Goal: Information Seeking & Learning: Learn about a topic

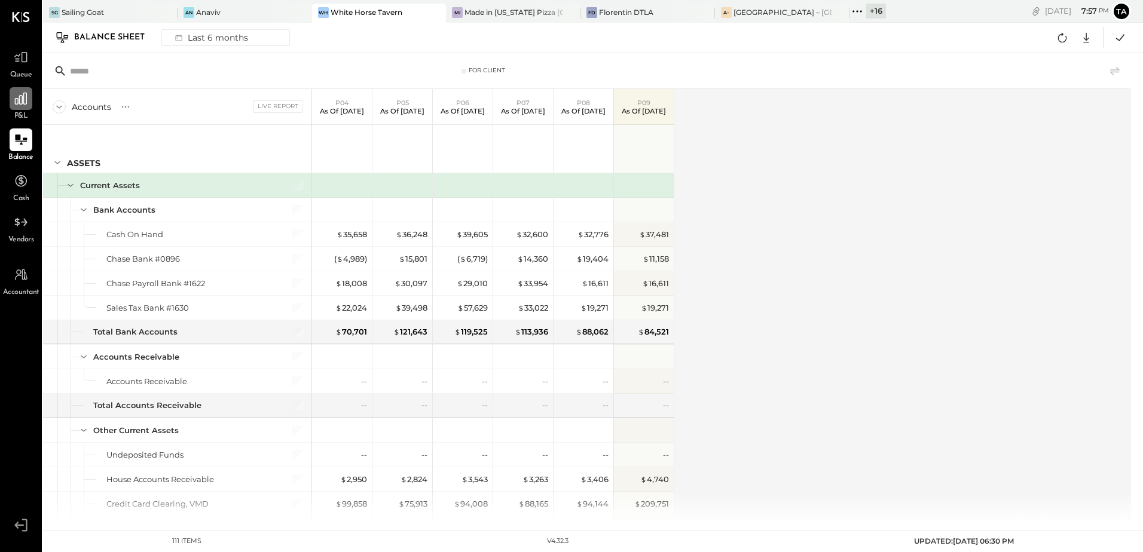
click at [20, 107] on div at bounding box center [21, 98] width 23 height 23
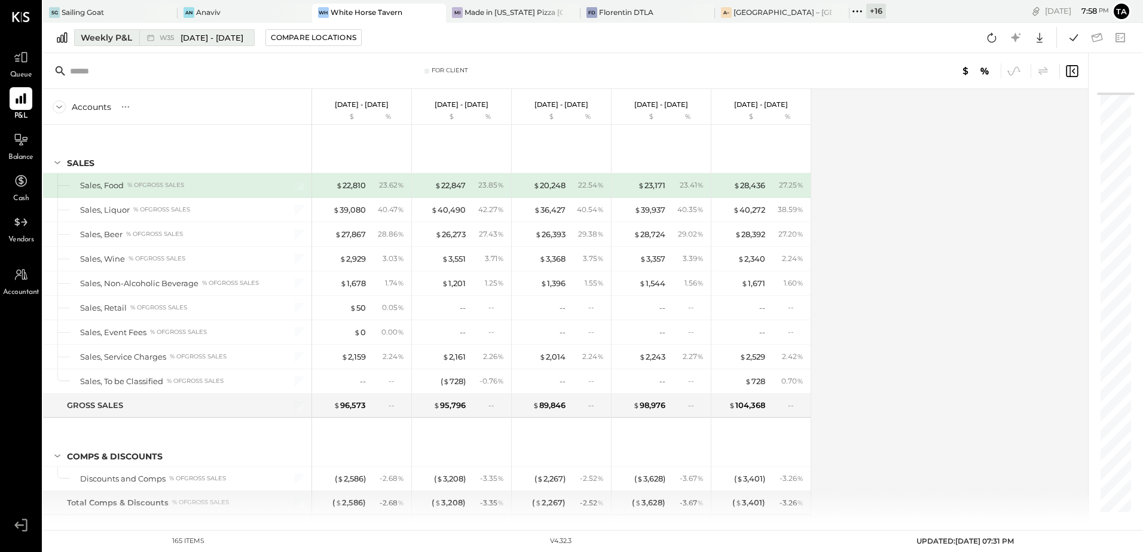
click at [163, 32] on div "W35 [DATE] - [DATE]" at bounding box center [202, 37] width 84 height 11
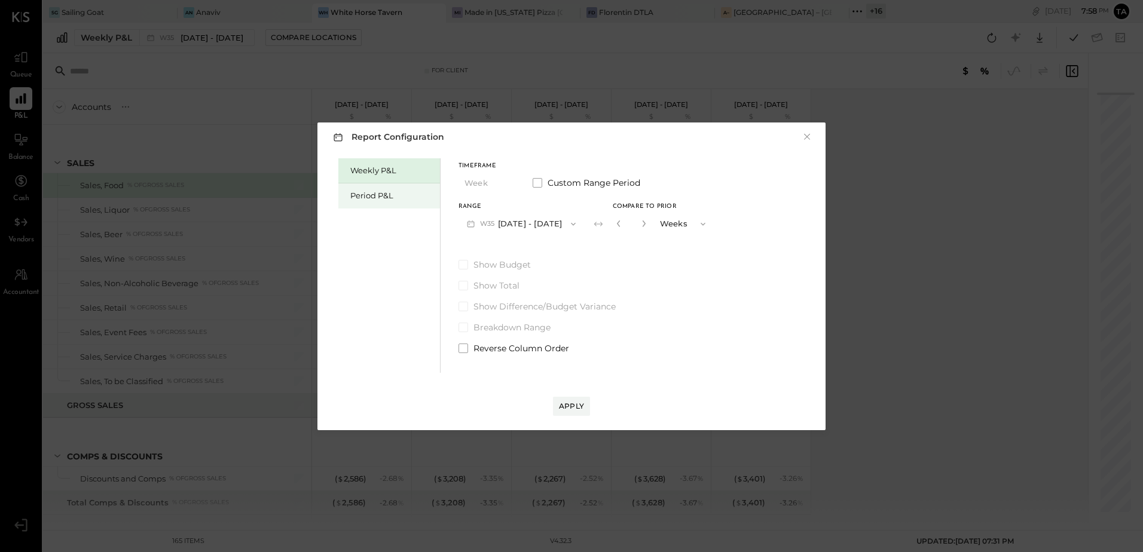
click at [362, 197] on div "Period P&L" at bounding box center [392, 195] width 84 height 11
click at [544, 226] on button "P09 [DATE] - [DATE]" at bounding box center [521, 224] width 124 height 22
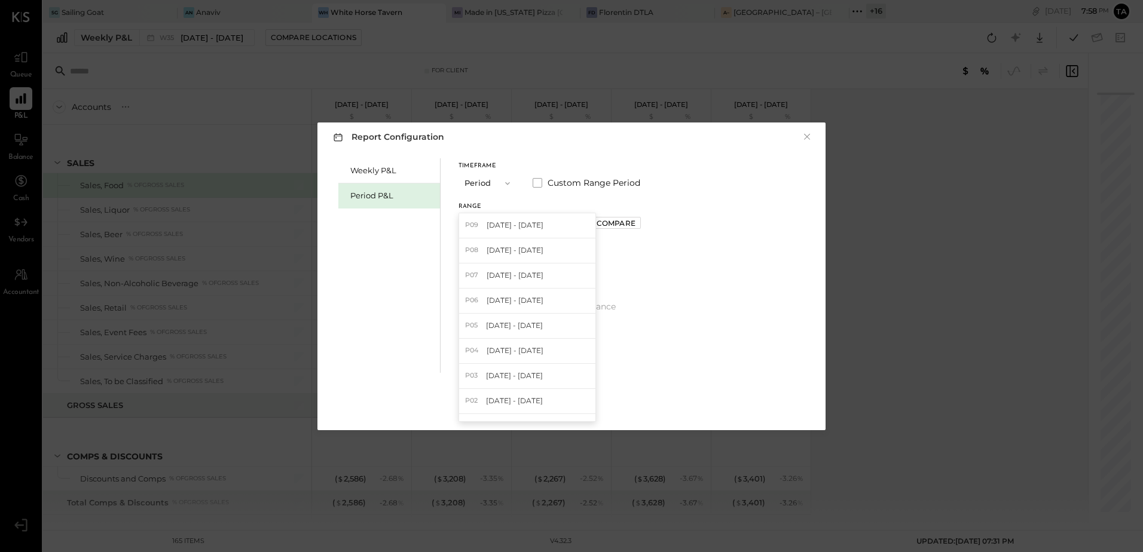
drag, startPoint x: 515, startPoint y: 255, endPoint x: 598, endPoint y: 247, distance: 82.9
click at [516, 255] on span "[DATE] - [DATE]" at bounding box center [515, 250] width 57 height 10
click at [628, 224] on div "Compare" at bounding box center [616, 223] width 39 height 10
click at [646, 227] on icon "button" at bounding box center [642, 223] width 7 height 7
click at [646, 225] on icon "button" at bounding box center [642, 223] width 7 height 7
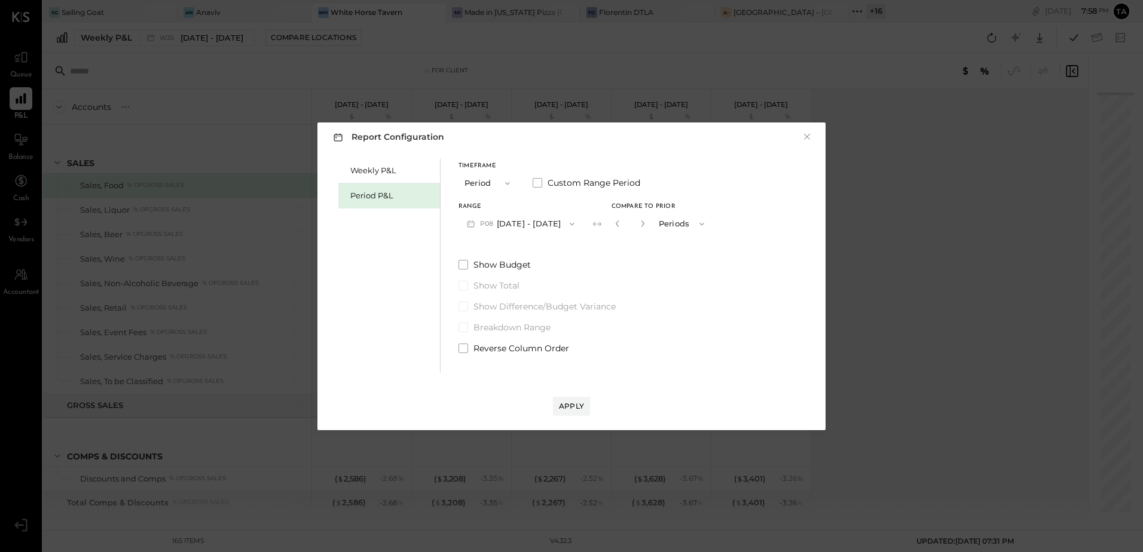
type input "*"
click at [572, 409] on div "Apply" at bounding box center [571, 406] width 25 height 10
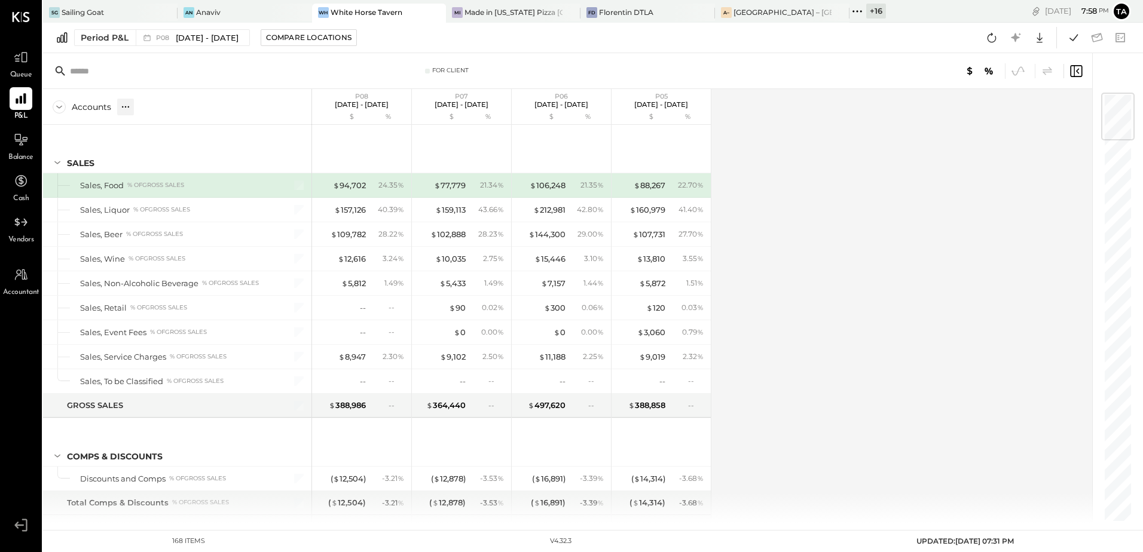
click at [124, 107] on icon at bounding box center [126, 107] width 12 height 12
click at [153, 112] on div "GL" at bounding box center [149, 107] width 13 height 17
click at [794, 266] on div "Accounts S % GL P08 [DATE] - [DATE] $ % P07 [DATE] - [DATE] $ % P06 [DATE] - [D…" at bounding box center [568, 306] width 1051 height 434
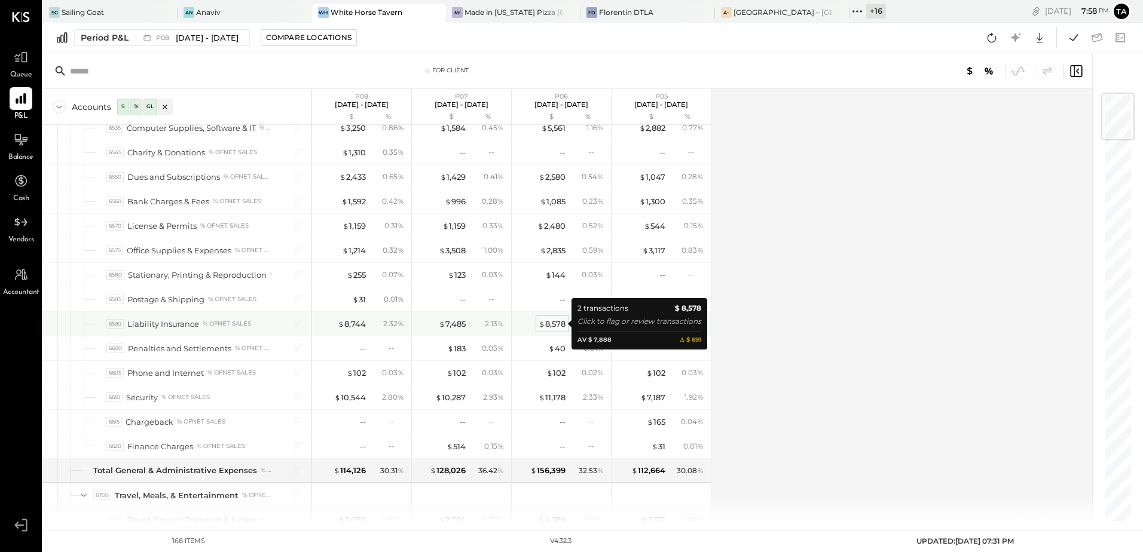
click at [552, 322] on div "$ 8,578" at bounding box center [552, 324] width 27 height 11
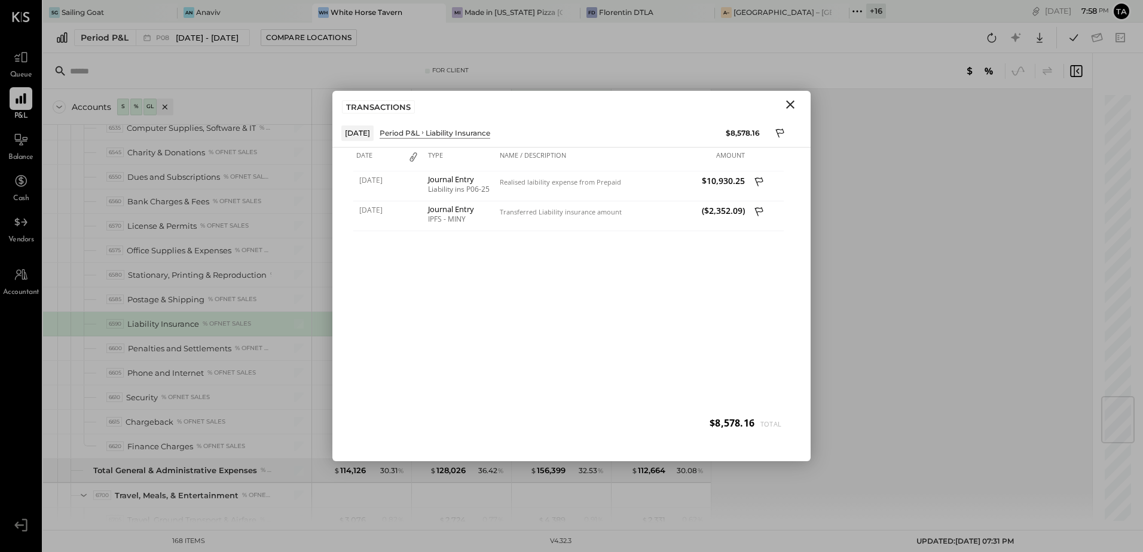
click at [794, 102] on icon "Close" at bounding box center [790, 104] width 8 height 8
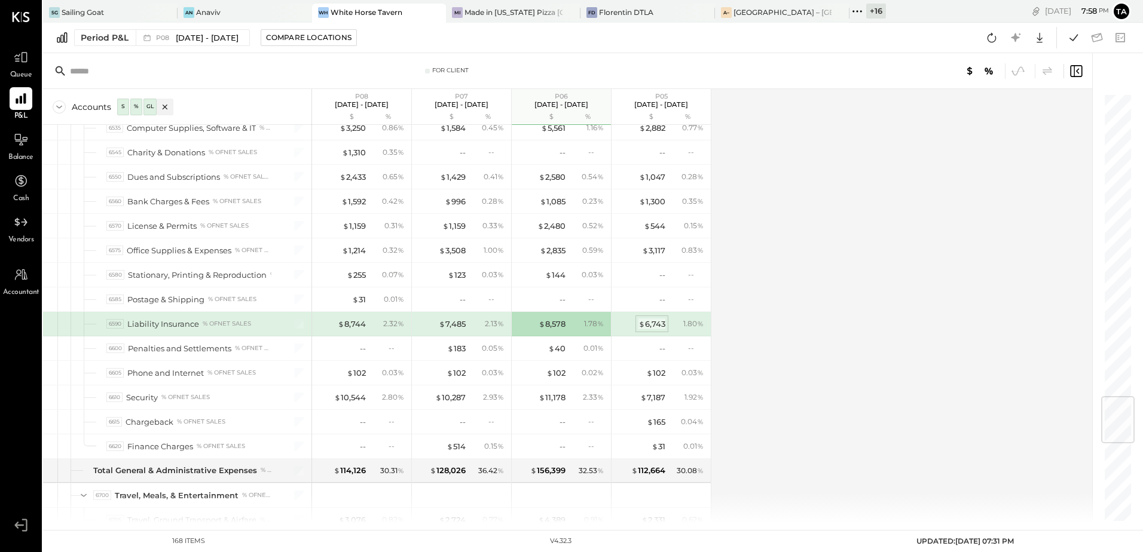
click at [656, 327] on div "$ 6,743" at bounding box center [652, 324] width 27 height 11
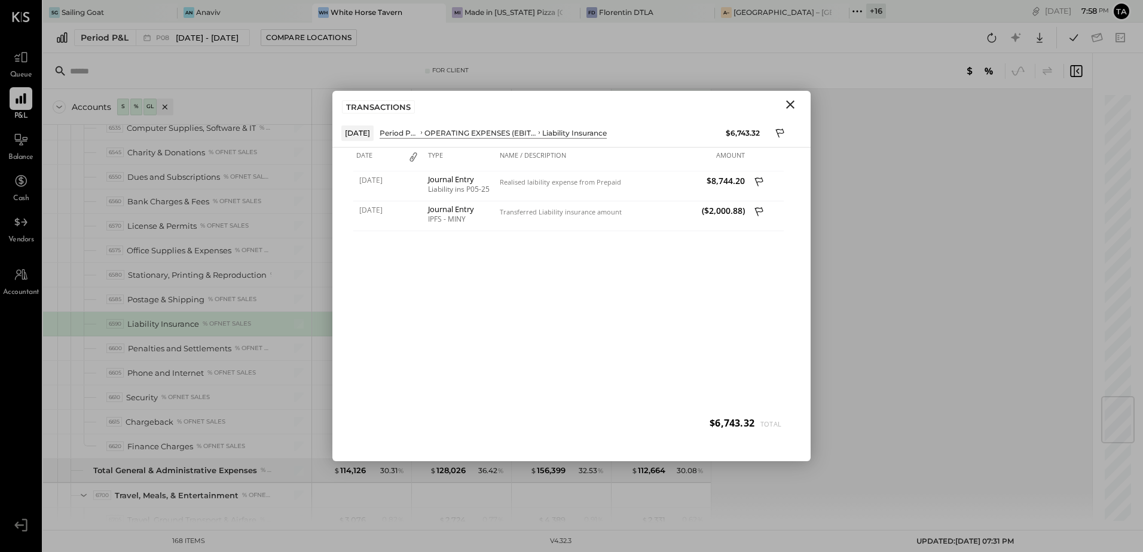
click at [790, 108] on icon "Close" at bounding box center [790, 104] width 14 height 14
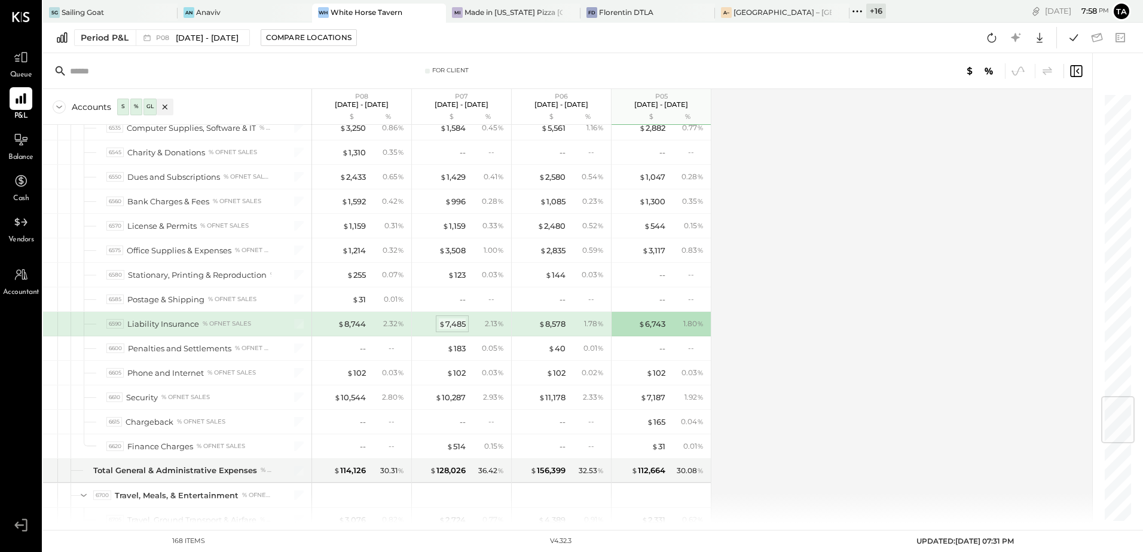
click at [453, 322] on div "$ 7,485" at bounding box center [452, 324] width 27 height 11
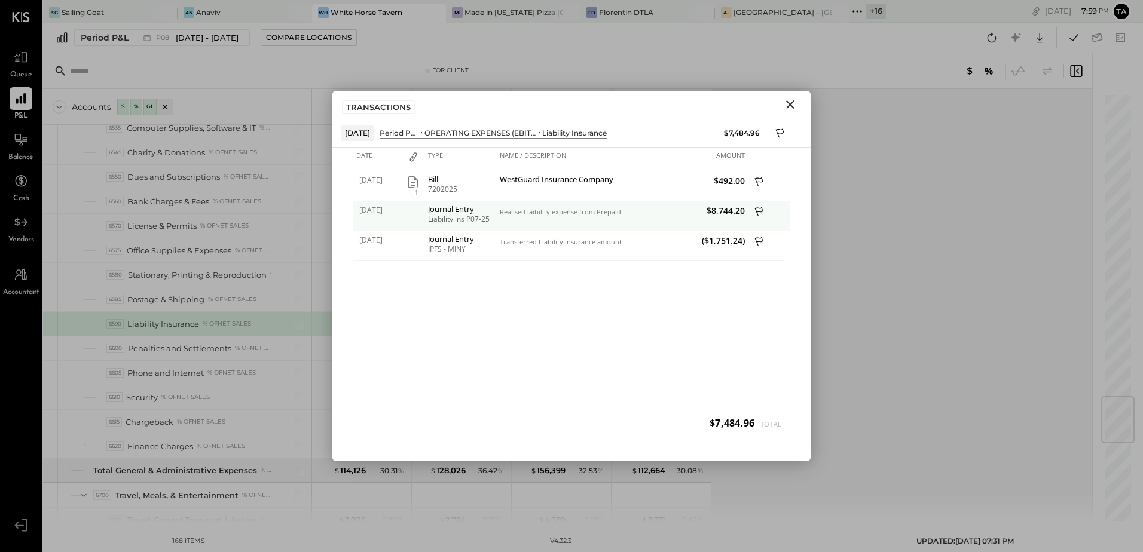
click at [511, 216] on div "Realised laibility expense from Prepaid Liability Insurance" at bounding box center [560, 216] width 126 height 30
click at [720, 212] on span "$8,744.20" at bounding box center [685, 210] width 120 height 11
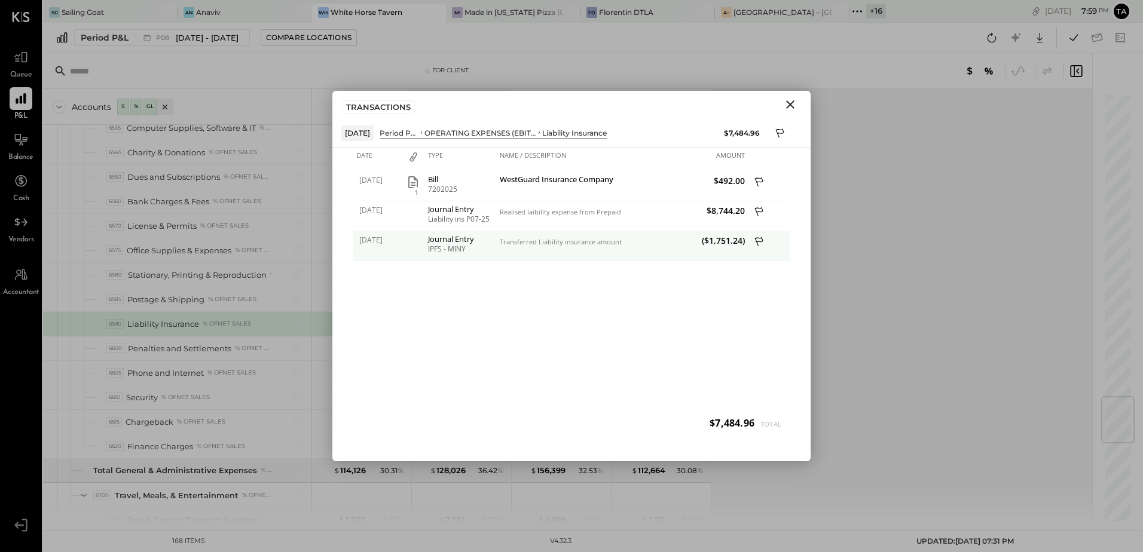
click at [554, 250] on div "Transferred Liability insurance amount as per % of Net sales - Paid For MINY" at bounding box center [560, 246] width 126 height 30
click at [787, 109] on icon "Close" at bounding box center [790, 104] width 14 height 14
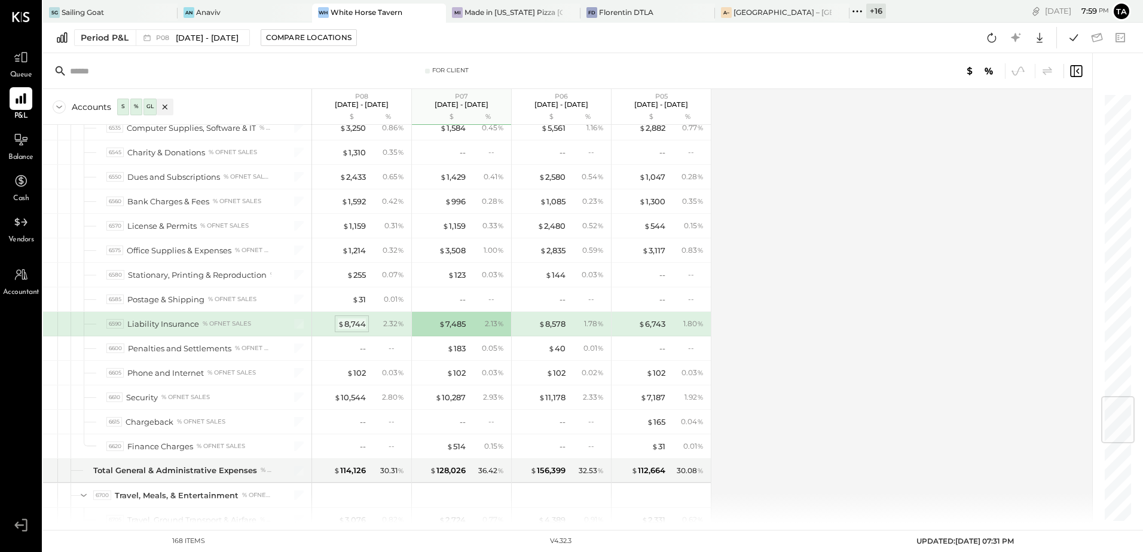
click at [354, 326] on div "$ 8,744" at bounding box center [352, 324] width 28 height 11
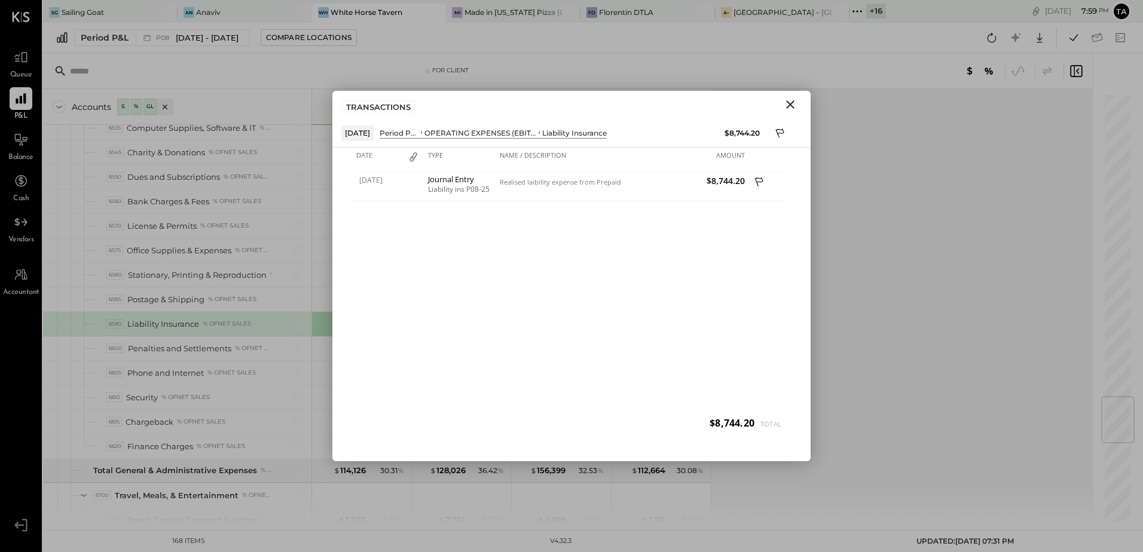
click at [793, 105] on icon "Close" at bounding box center [790, 104] width 14 height 14
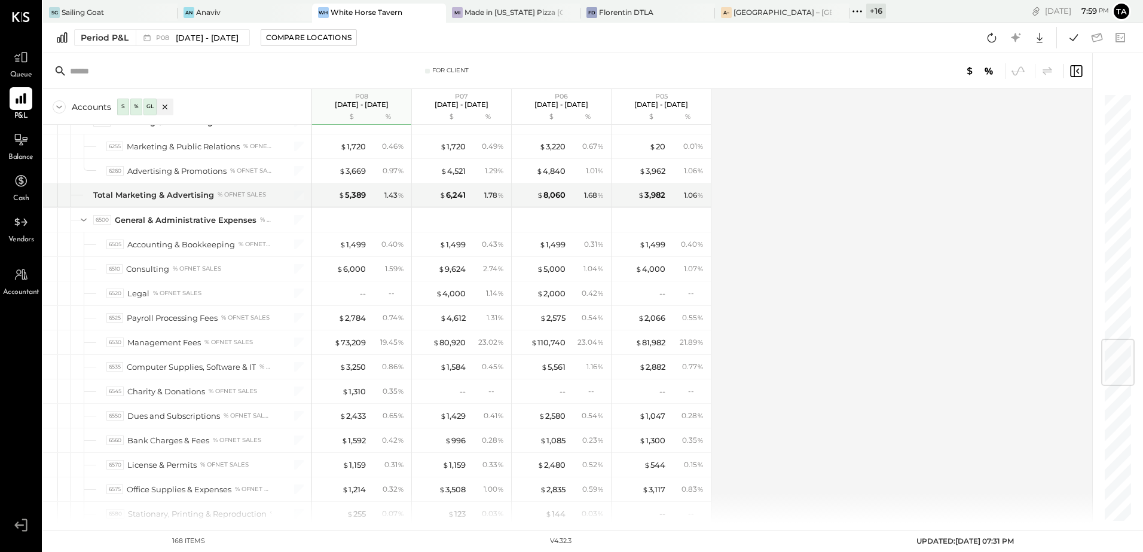
scroll to position [2053, 0]
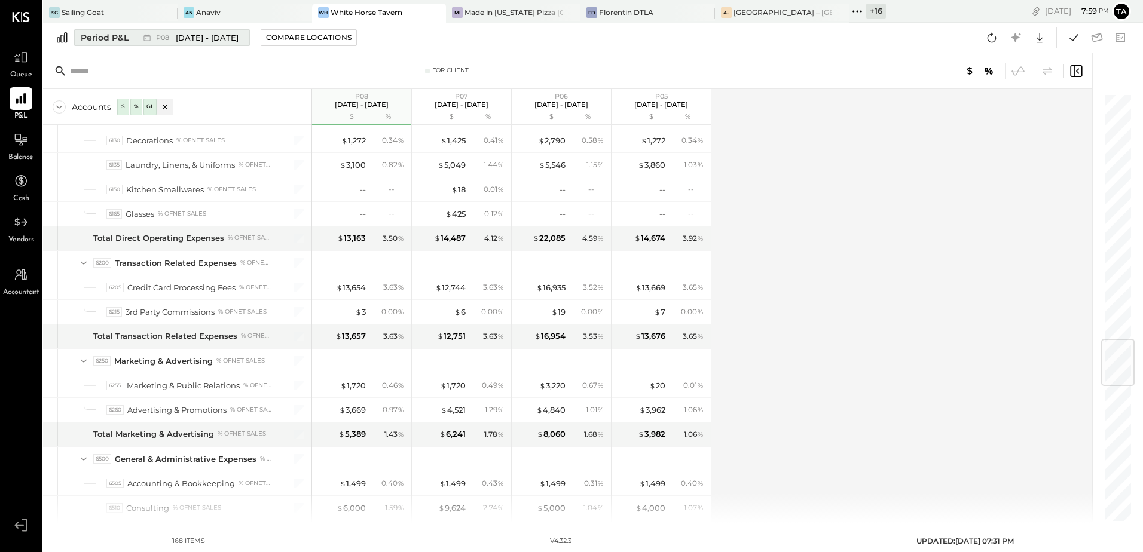
click at [180, 36] on span "[DATE] - [DATE]" at bounding box center [207, 37] width 63 height 11
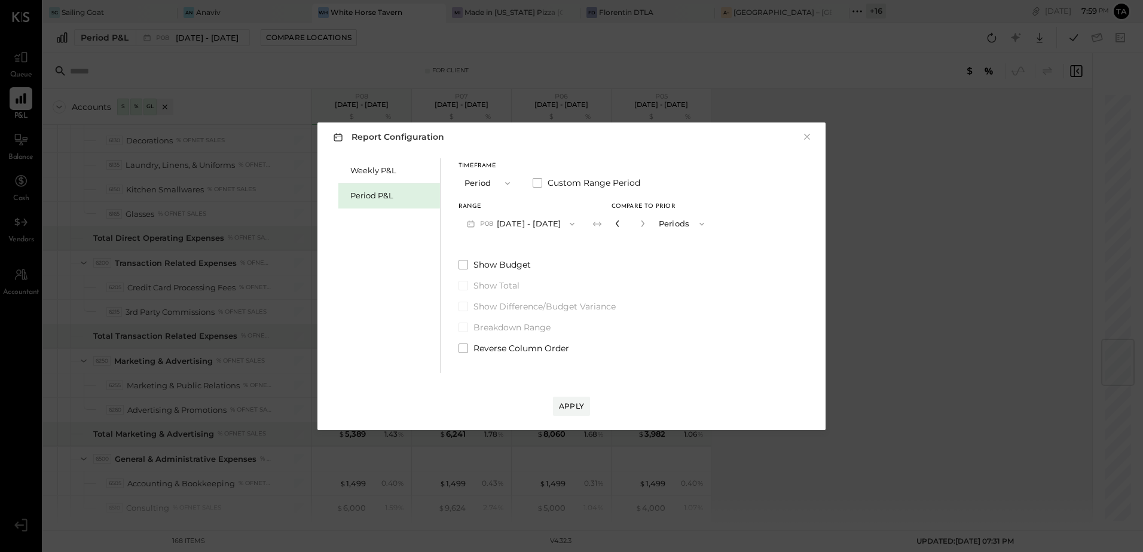
click at [621, 225] on icon "button" at bounding box center [617, 223] width 7 height 7
type input "*"
click at [621, 225] on icon "button" at bounding box center [617, 223] width 7 height 7
click at [583, 404] on button "Apply" at bounding box center [571, 406] width 37 height 19
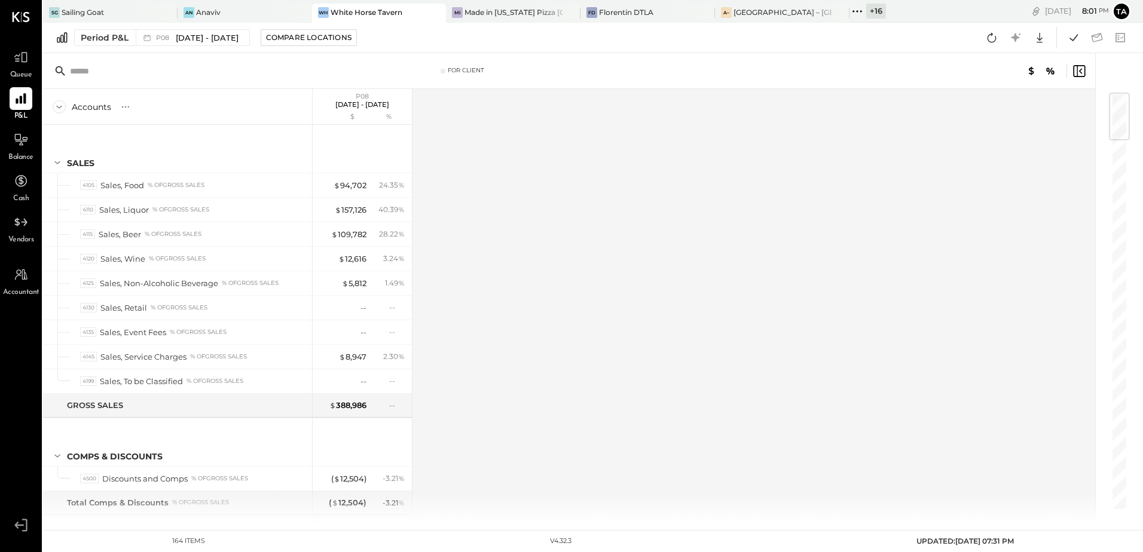
drag, startPoint x: 1042, startPoint y: 33, endPoint x: 1027, endPoint y: 81, distance: 49.5
click at [1042, 33] on icon at bounding box center [1040, 38] width 16 height 16
click at [985, 59] on link "CSV" at bounding box center [1003, 57] width 96 height 25
drag, startPoint x: 575, startPoint y: 389, endPoint x: 538, endPoint y: 102, distance: 288.8
click at [575, 389] on div "Accounts S % GL P08 [DATE] - [DATE] $ % SALES 4105 Sales, Food % of GROSS SALES…" at bounding box center [570, 306] width 1054 height 434
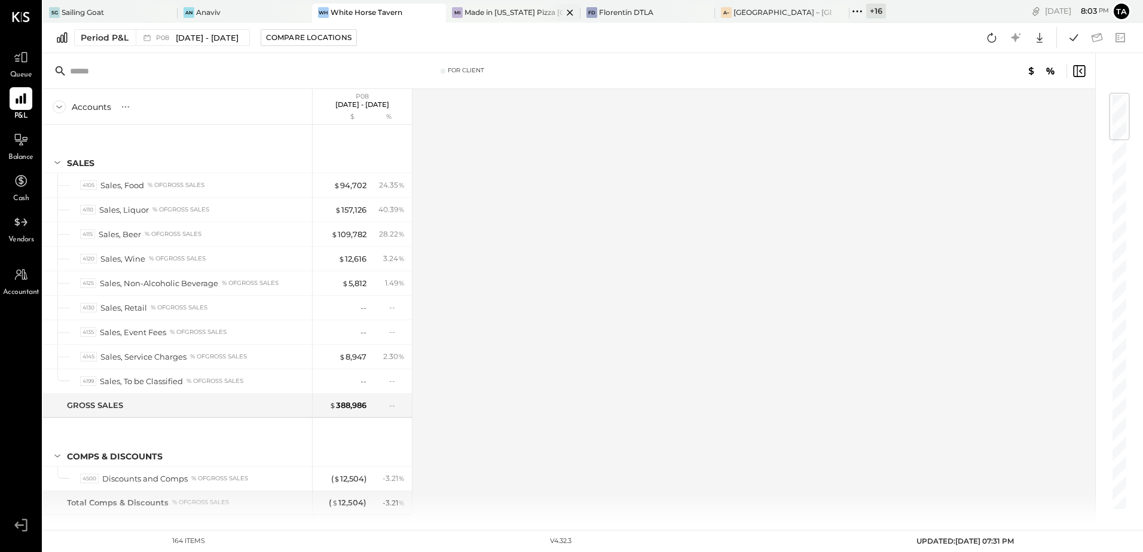
click at [502, 17] on div "Made in [US_STATE] Pizza [GEOGRAPHIC_DATA]" at bounding box center [514, 12] width 98 height 10
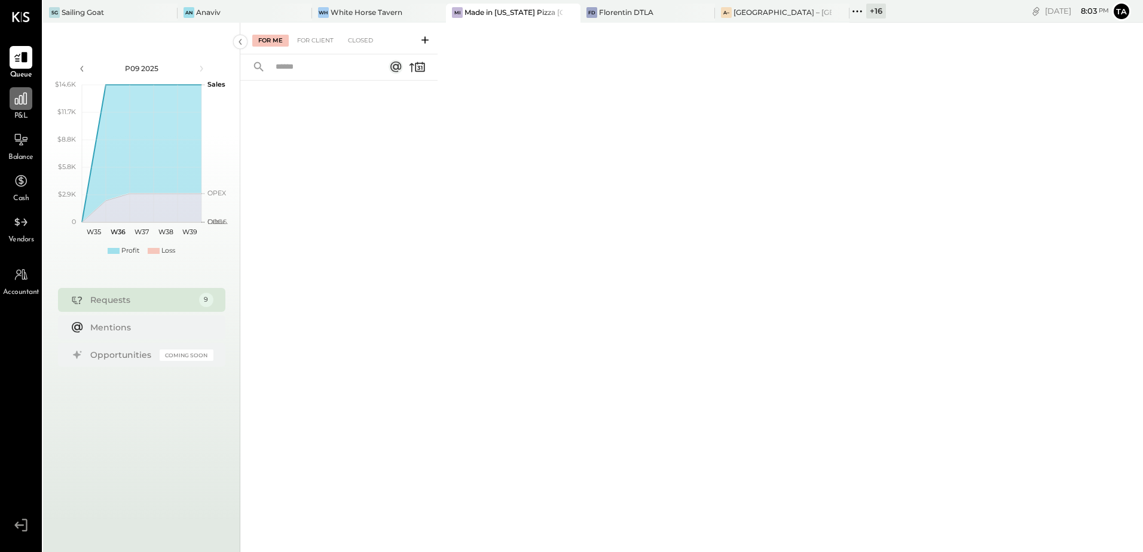
click at [22, 104] on icon at bounding box center [21, 99] width 12 height 12
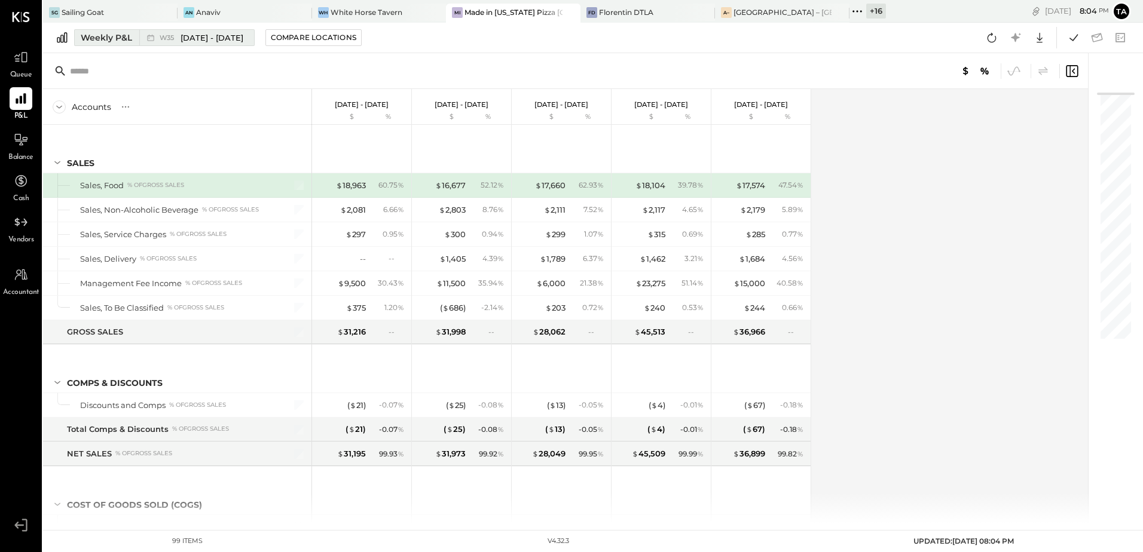
click at [175, 41] on div "W35 [DATE] - [DATE]" at bounding box center [202, 37] width 84 height 11
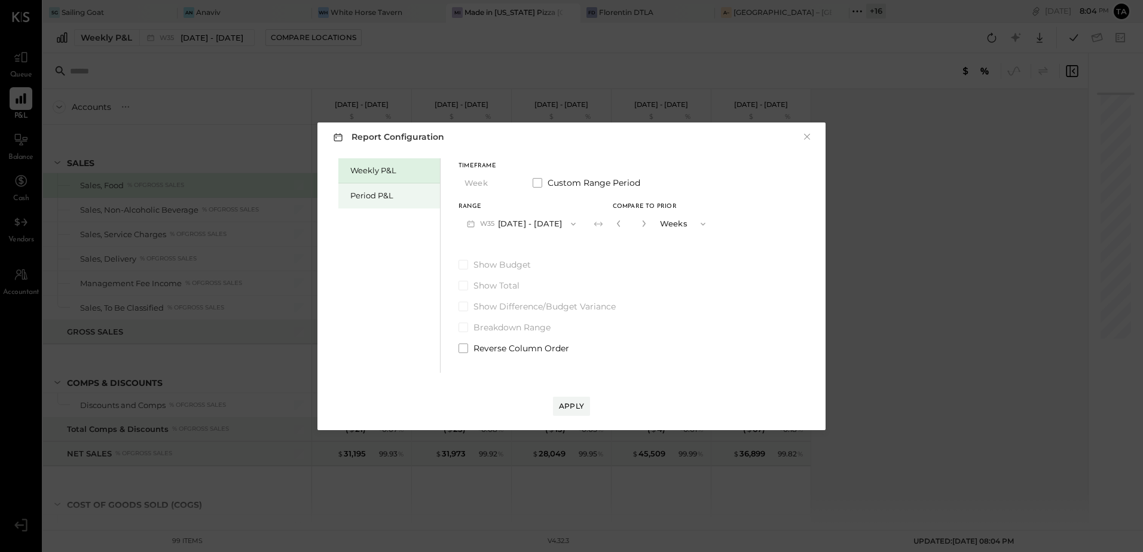
click at [373, 199] on div "Period P&L" at bounding box center [392, 195] width 84 height 11
click at [510, 224] on button "P09 [DATE] - [DATE]" at bounding box center [521, 224] width 124 height 22
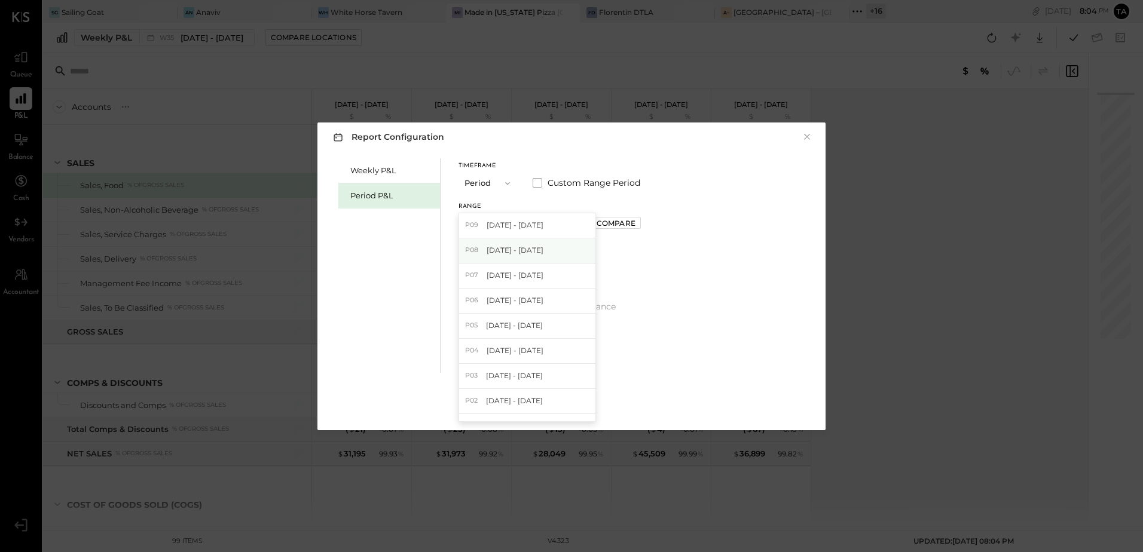
click at [507, 249] on span "[DATE] - [DATE]" at bounding box center [515, 250] width 57 height 10
click at [565, 408] on div "Apply" at bounding box center [571, 406] width 25 height 10
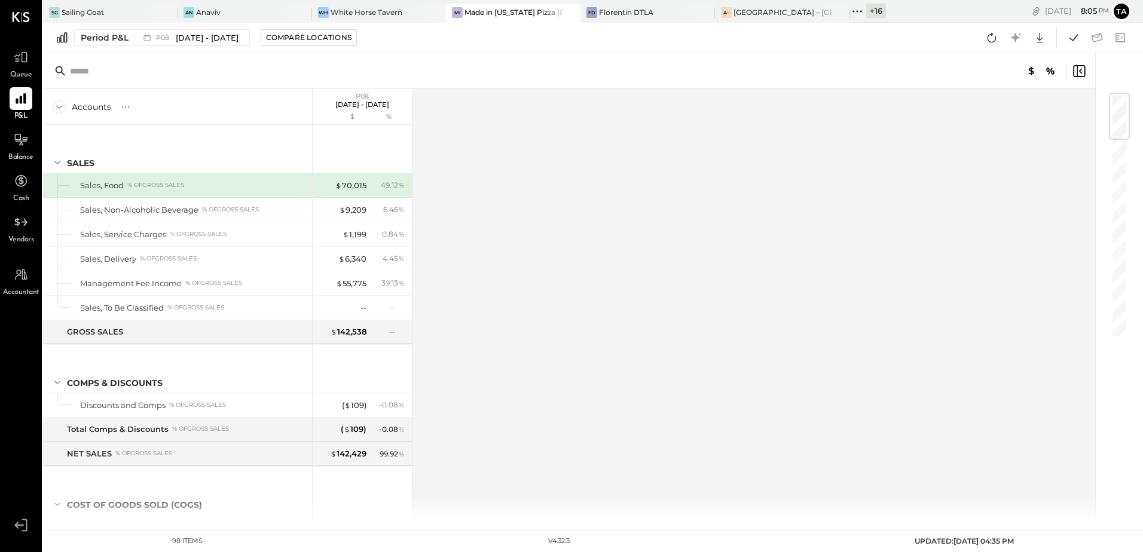
click at [881, 359] on div "Accounts S % GL P08 [DATE] - [DATE] $ % SALES Sales, Food % of GROSS SALES Sale…" at bounding box center [570, 306] width 1054 height 434
click at [188, 41] on span "[DATE] - [DATE]" at bounding box center [207, 37] width 63 height 11
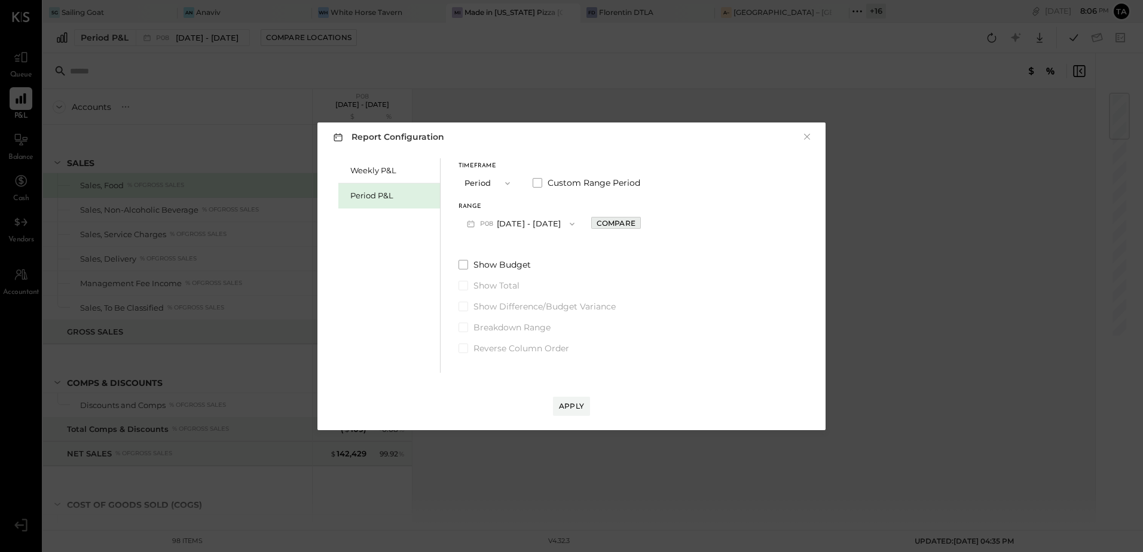
click at [615, 226] on div "Compare" at bounding box center [616, 223] width 39 height 10
click at [646, 222] on icon "button" at bounding box center [642, 223] width 7 height 7
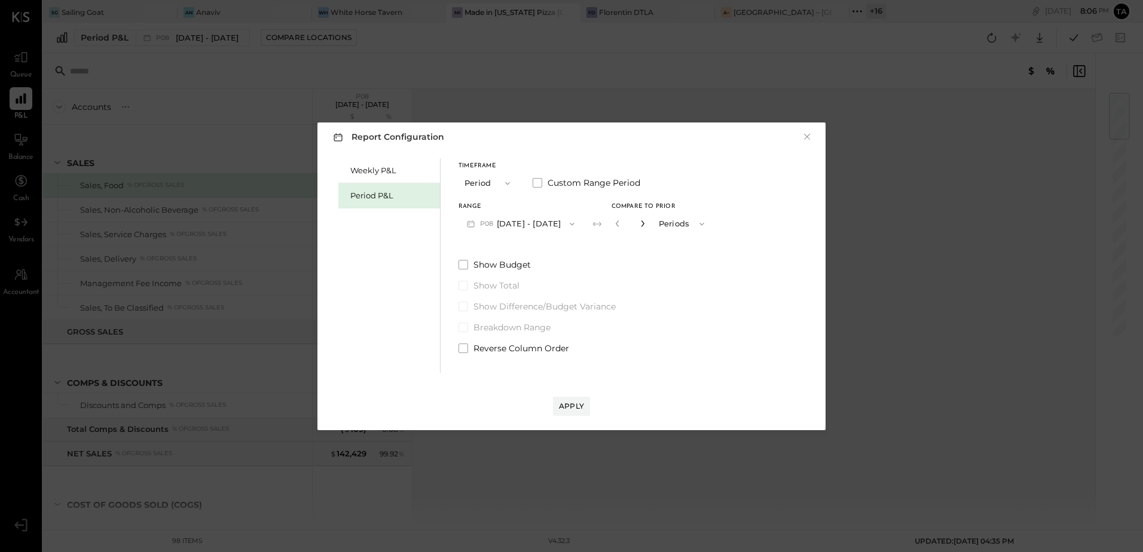
type input "*"
click at [574, 405] on div "Apply" at bounding box center [571, 406] width 25 height 10
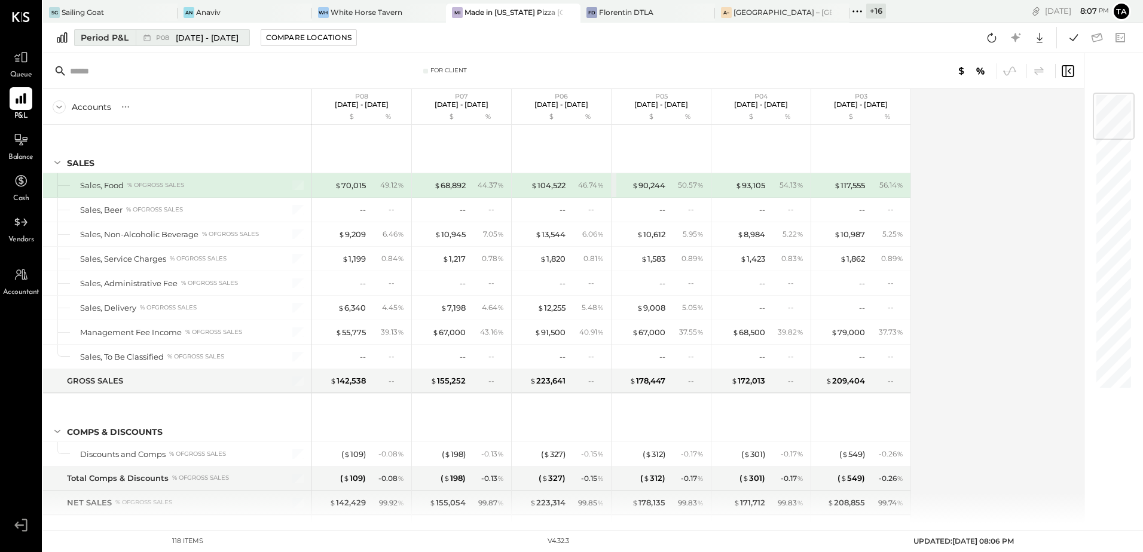
click at [182, 38] on span "[DATE] - [DATE]" at bounding box center [207, 37] width 63 height 11
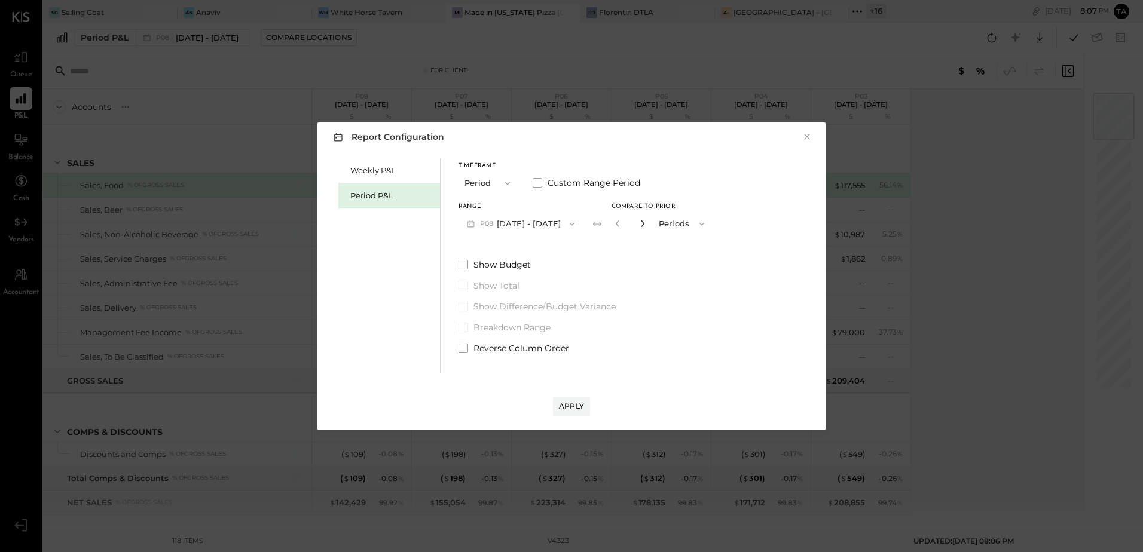
click at [646, 222] on icon "button" at bounding box center [642, 223] width 7 height 7
type input "*"
click at [570, 406] on div "Apply" at bounding box center [571, 406] width 25 height 10
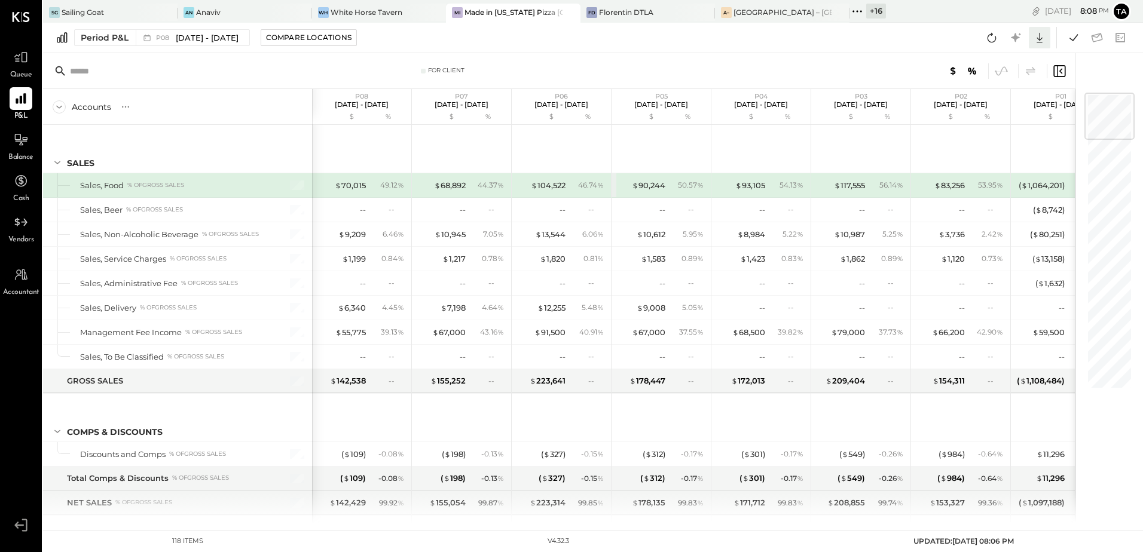
click at [1041, 42] on icon at bounding box center [1040, 38] width 6 height 10
click at [992, 63] on link "CSV" at bounding box center [1003, 57] width 96 height 25
drag, startPoint x: 735, startPoint y: 39, endPoint x: 851, endPoint y: 206, distance: 203.2
click at [735, 39] on div "Period P&L P08 [DATE] - [DATE] Compare Locations CSV Google Sheets Excel" at bounding box center [593, 38] width 1100 height 30
click at [16, 97] on icon at bounding box center [21, 99] width 16 height 16
